Goal: Transaction & Acquisition: Obtain resource

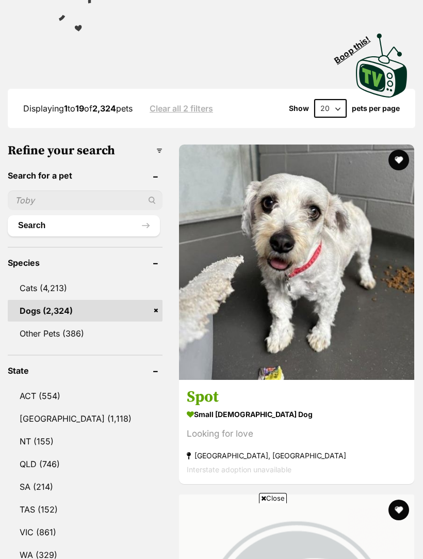
click at [200, 185] on img at bounding box center [297, 263] width 236 height 236
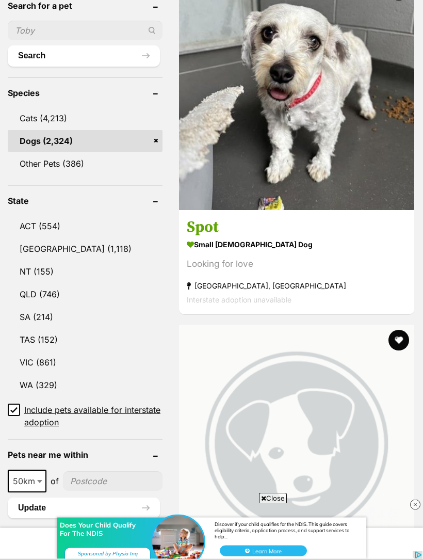
scroll to position [465, 0]
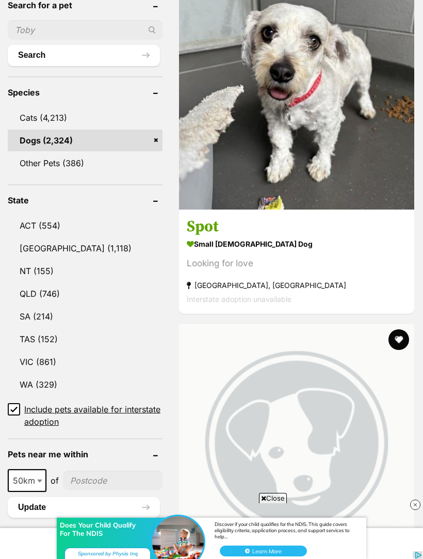
click at [48, 238] on link "NSW (1,118)" at bounding box center [85, 249] width 155 height 22
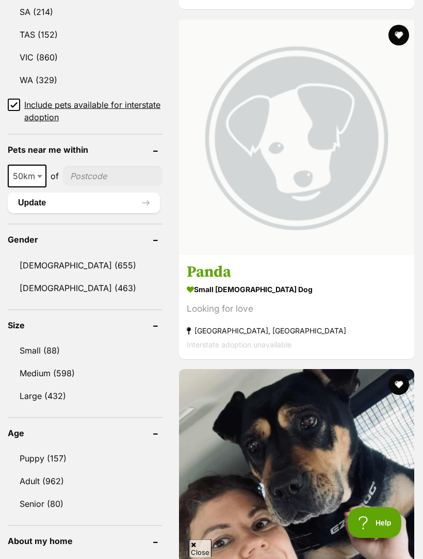
scroll to position [835, 0]
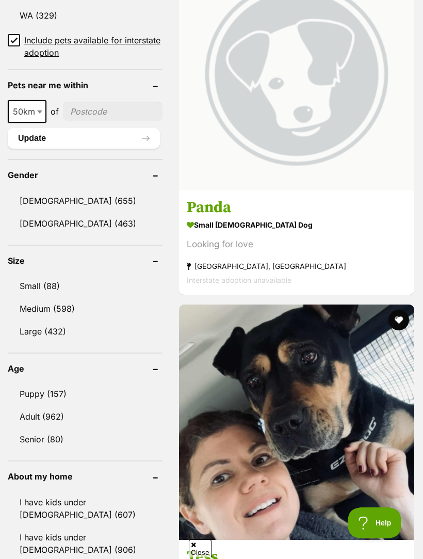
click at [48, 213] on link "Female (463)" at bounding box center [85, 224] width 155 height 22
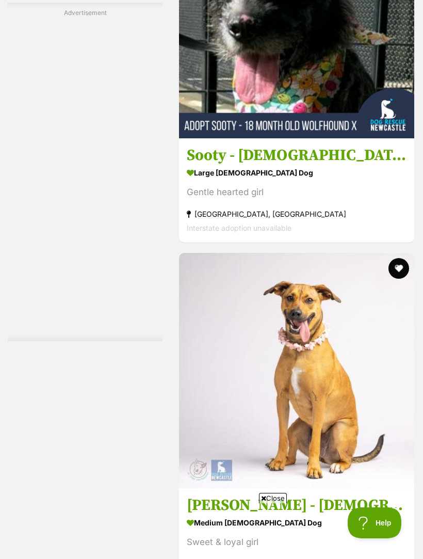
scroll to position [3247, 0]
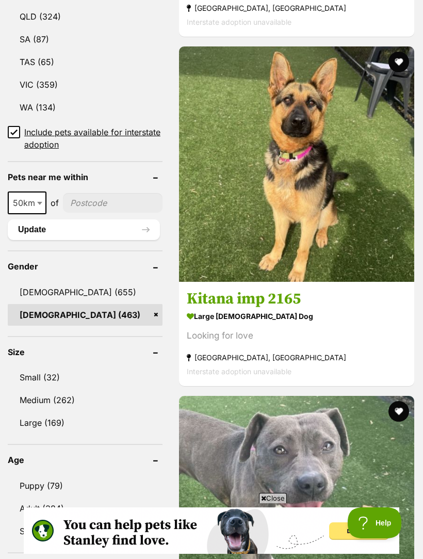
scroll to position [838, 0]
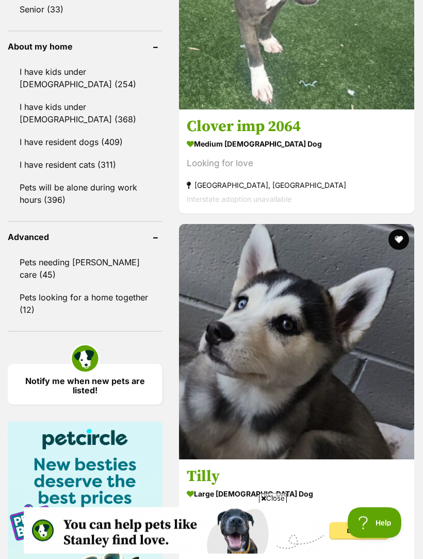
scroll to position [1290, 0]
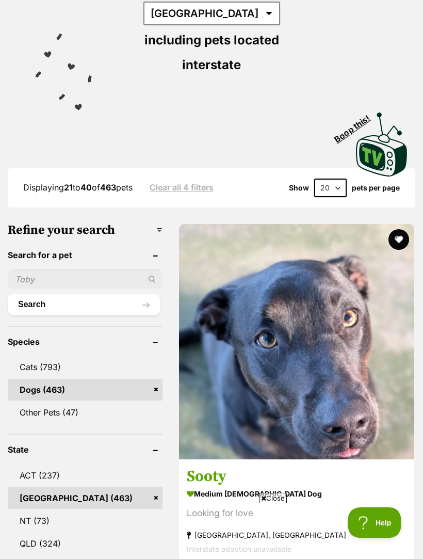
scroll to position [0, 0]
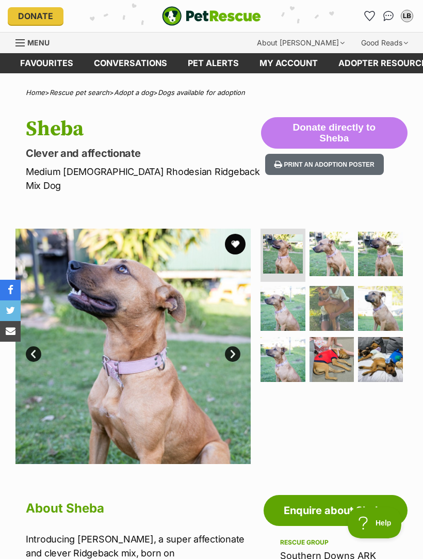
click at [338, 241] on img at bounding box center [332, 254] width 45 height 45
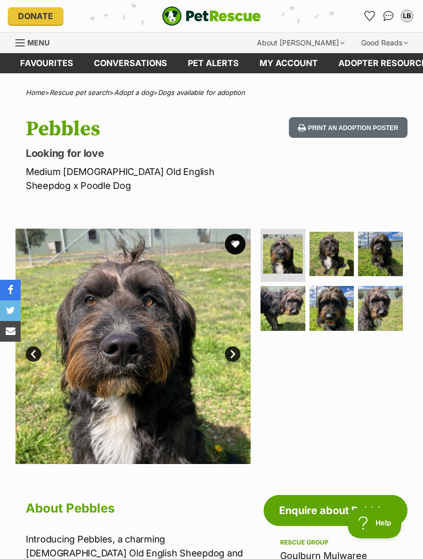
click at [341, 242] on img at bounding box center [332, 254] width 45 height 45
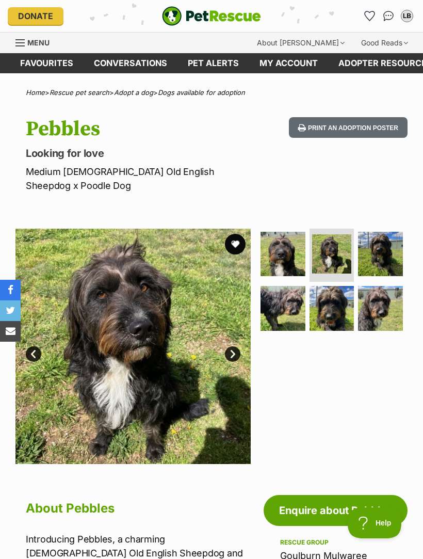
click at [395, 239] on img at bounding box center [380, 254] width 45 height 45
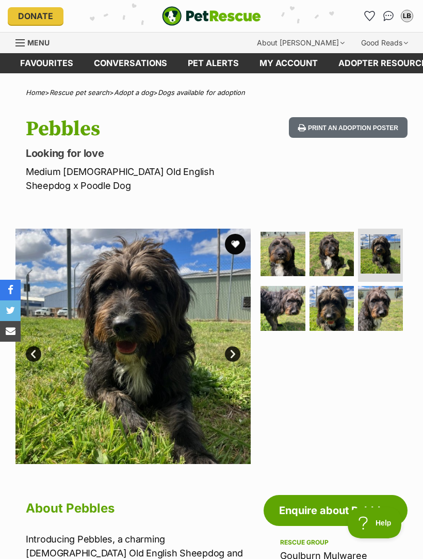
click at [291, 294] on img at bounding box center [283, 308] width 45 height 45
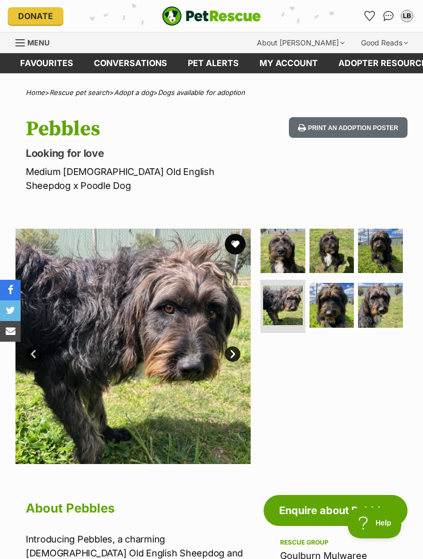
click at [340, 290] on img at bounding box center [332, 305] width 45 height 45
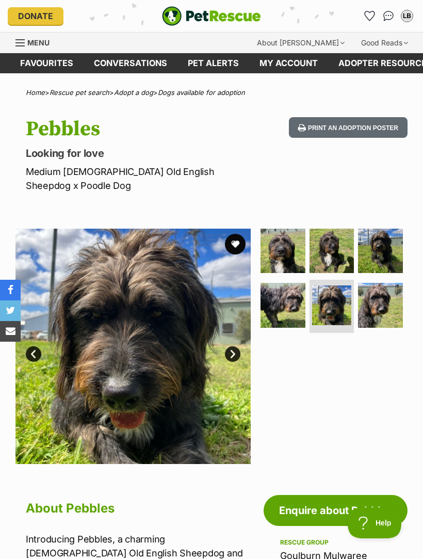
click at [394, 291] on img at bounding box center [380, 305] width 45 height 45
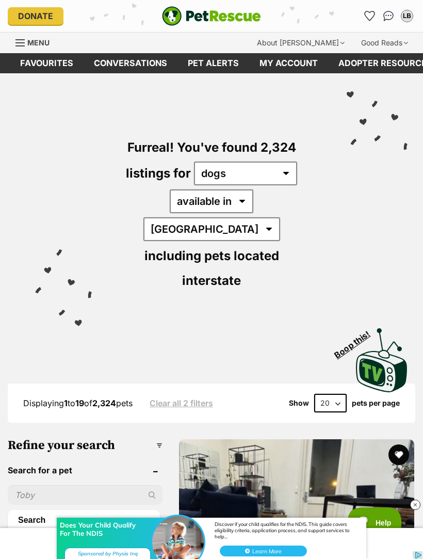
click at [175, 20] on img "PetRescue" at bounding box center [211, 16] width 99 height 20
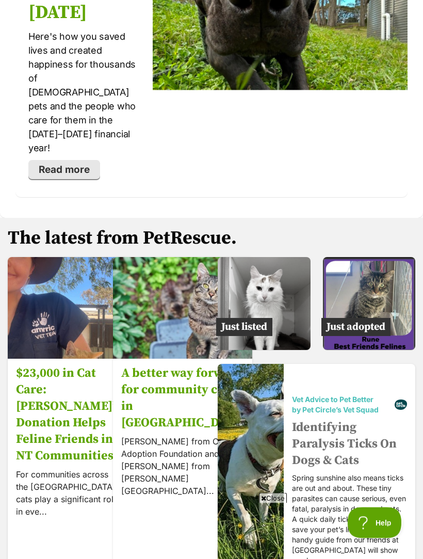
scroll to position [2242, 0]
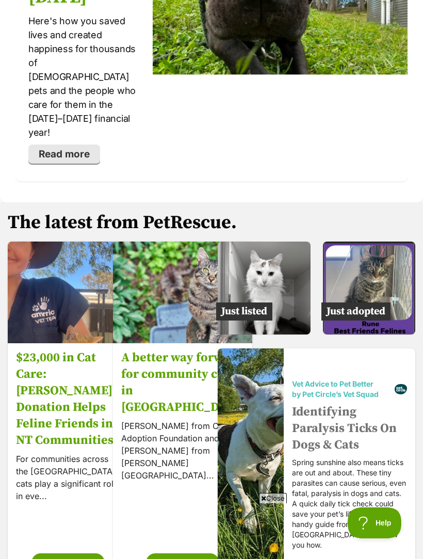
click at [396, 246] on img at bounding box center [369, 288] width 93 height 93
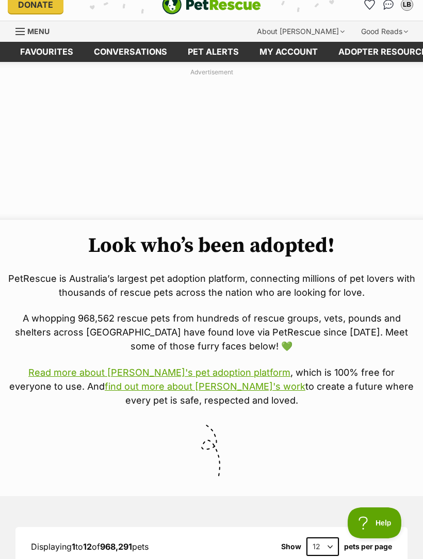
scroll to position [10, 0]
